Goal: Task Accomplishment & Management: Use online tool/utility

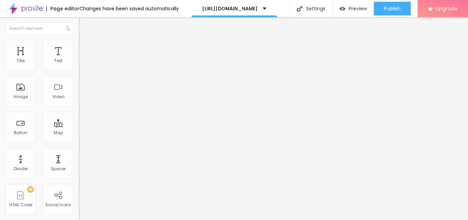
click at [79, 48] on ul "Content Style Advanced" at bounding box center [118, 43] width 79 height 21
click at [85, 47] on span "Style" at bounding box center [90, 44] width 10 height 6
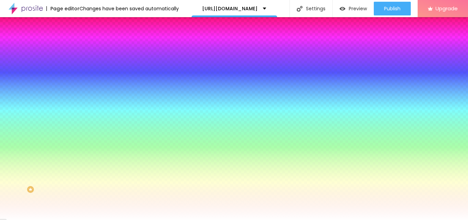
click at [85, 40] on span "Content" at bounding box center [93, 38] width 17 height 6
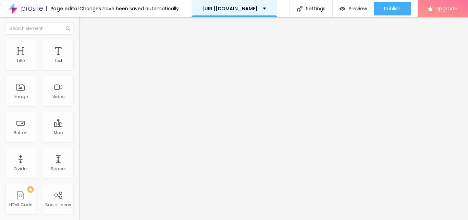
click at [265, 2] on div "[URL][DOMAIN_NAME]" at bounding box center [235, 8] width 86 height 17
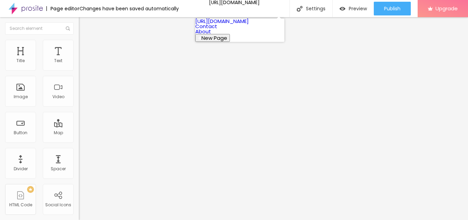
click at [230, 42] on button "New Page" at bounding box center [212, 38] width 35 height 8
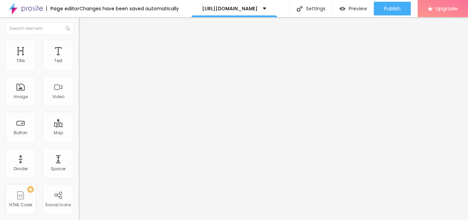
click at [79, 58] on div "Align" at bounding box center [118, 55] width 79 height 4
click at [79, 40] on li "Content" at bounding box center [118, 36] width 79 height 7
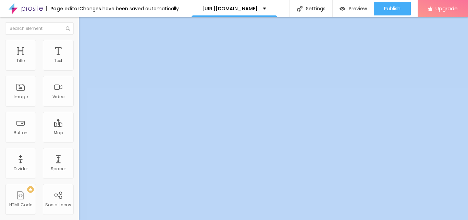
click at [79, 22] on button "Edit Coluna" at bounding box center [118, 25] width 79 height 16
click at [17, 60] on div "Title" at bounding box center [20, 60] width 8 height 5
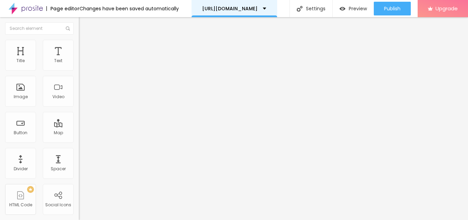
click at [258, 9] on p "[URL][DOMAIN_NAME]" at bounding box center [230, 8] width 56 height 5
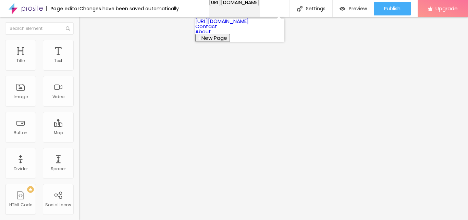
click at [260, 5] on div "[URL][DOMAIN_NAME]" at bounding box center [234, 2] width 51 height 5
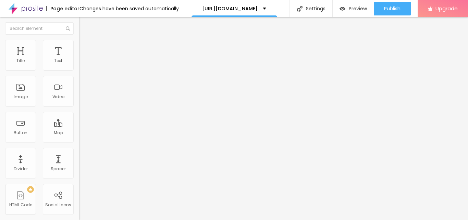
click at [85, 59] on span "Heading 1" at bounding box center [102, 54] width 34 height 10
click at [79, 65] on span "Heading 2" at bounding box center [94, 60] width 31 height 9
click at [79, 59] on span "Heading 1" at bounding box center [96, 54] width 34 height 10
click at [79, 45] on li "Advanced" at bounding box center [118, 43] width 79 height 7
type input "49"
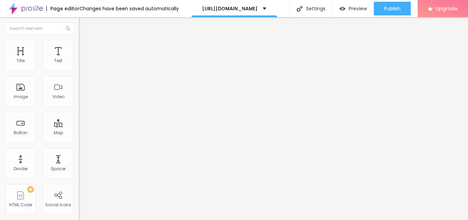
type input "49"
click at [79, 126] on input "range" at bounding box center [101, 128] width 44 height 5
type input "7"
click at [79, 126] on input "range" at bounding box center [101, 128] width 44 height 5
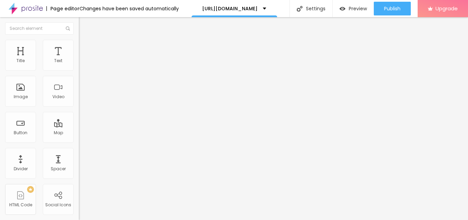
type input "0"
drag, startPoint x: 15, startPoint y: 68, endPoint x: 12, endPoint y: 68, distance: 3.4
click at [79, 126] on input "range" at bounding box center [101, 128] width 44 height 5
click at [79, 68] on div "0 Top spacing" at bounding box center [118, 95] width 79 height 97
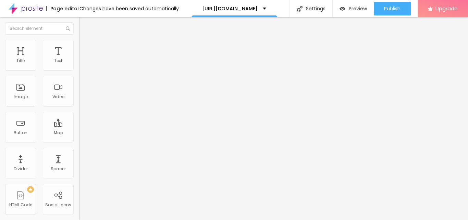
click at [79, 68] on img at bounding box center [118, 86] width 79 height 79
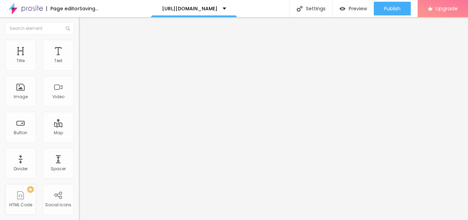
type input "12"
click at [79, 126] on input "range" at bounding box center [101, 128] width 44 height 5
click at [85, 40] on span "Style" at bounding box center [90, 38] width 10 height 6
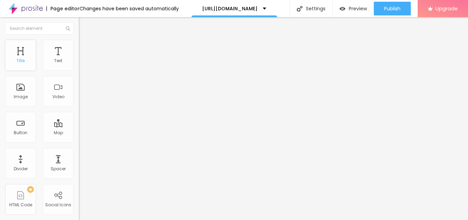
click at [31, 58] on div "Title" at bounding box center [20, 55] width 31 height 31
click at [11, 52] on div "Title" at bounding box center [20, 55] width 31 height 31
click at [85, 58] on span "Heading 1" at bounding box center [102, 55] width 34 height 6
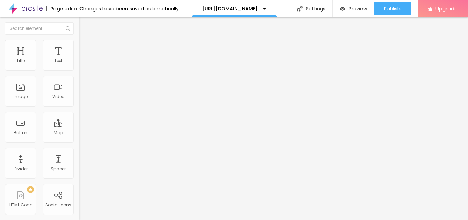
click at [79, 65] on span "Heading 2" at bounding box center [94, 60] width 31 height 9
click at [79, 70] on div "Heading 3 H3" at bounding box center [118, 66] width 79 height 5
click at [85, 72] on span "Heading 3" at bounding box center [98, 68] width 26 height 8
click at [79, 76] on span "Heading 4" at bounding box center [91, 73] width 24 height 7
click at [85, 77] on span "Heading 4" at bounding box center [97, 73] width 24 height 7
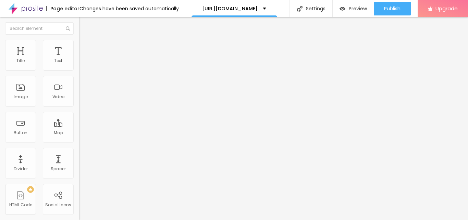
click at [79, 80] on div "Heading 5 H5" at bounding box center [118, 78] width 79 height 4
click at [79, 70] on span "Heading 3" at bounding box center [92, 66] width 26 height 8
click at [79, 59] on span "Heading 1" at bounding box center [96, 54] width 34 height 10
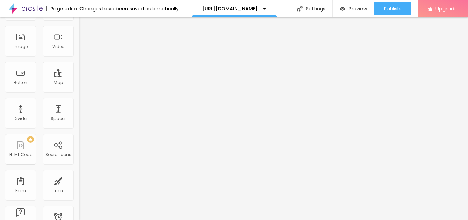
scroll to position [34, 0]
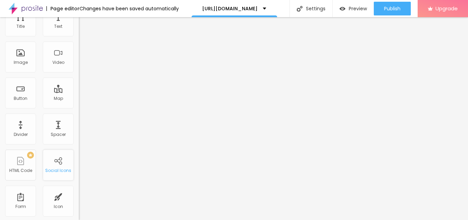
drag, startPoint x: 15, startPoint y: 170, endPoint x: 62, endPoint y: 161, distance: 47.4
click at [58, 164] on div "Title Text Image Video Button Map Divider Spacer PREMIUM HTML Code Social Icons…" at bounding box center [39, 167] width 79 height 324
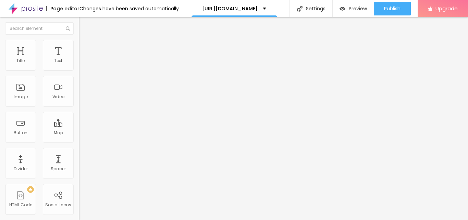
click at [84, 25] on img "button" at bounding box center [86, 24] width 5 height 5
click at [79, 87] on img at bounding box center [81, 84] width 5 height 5
click at [79, 107] on span "Original" at bounding box center [87, 105] width 16 height 6
click at [79, 111] on span "Cinema" at bounding box center [87, 109] width 17 height 6
click at [79, 122] on span "Square" at bounding box center [86, 119] width 15 height 6
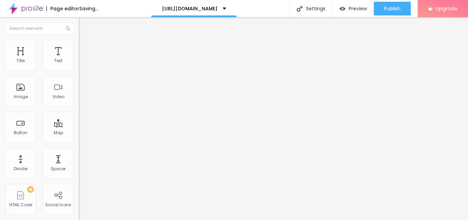
click at [79, 47] on li "Advanced" at bounding box center [118, 50] width 79 height 7
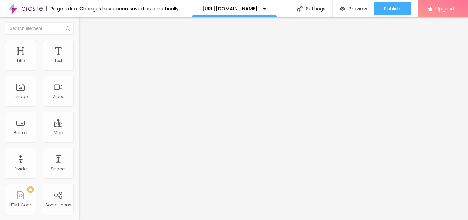
click at [79, 45] on li "Style" at bounding box center [118, 43] width 79 height 7
click at [348, 10] on div "Preview" at bounding box center [353, 9] width 27 height 6
click at [23, 124] on div "Button" at bounding box center [20, 127] width 31 height 31
click at [352, 4] on div "Preview" at bounding box center [353, 9] width 27 height 14
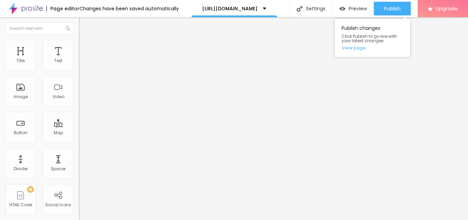
click at [380, 1] on div "Publish Publish changes Click Publish to go live with your latest changes. View…" at bounding box center [392, 8] width 37 height 17
click at [381, 5] on button "Publish" at bounding box center [392, 9] width 37 height 14
click at [390, 11] on span "Publish" at bounding box center [392, 8] width 16 height 5
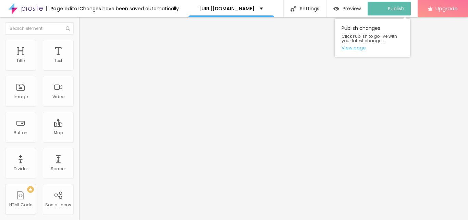
click at [359, 49] on link "View page" at bounding box center [373, 48] width 62 height 4
